Goal: Find specific page/section: Find specific page/section

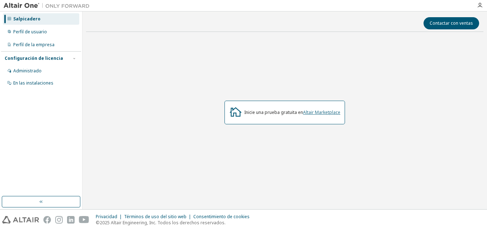
click at [322, 112] on link "Altair Marketplace" at bounding box center [321, 112] width 37 height 6
click at [321, 113] on link "Altair Marketplace" at bounding box center [321, 112] width 37 height 6
